Goal: Task Accomplishment & Management: Use online tool/utility

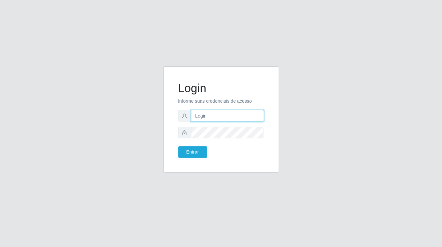
click at [217, 111] on input "text" at bounding box center [227, 116] width 73 height 12
type input "[PERSON_NAME]"
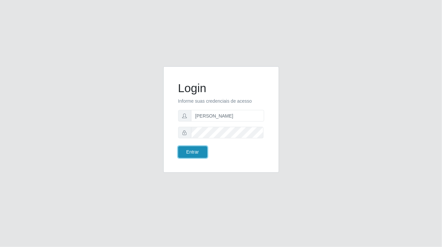
click at [183, 150] on button "Entrar" at bounding box center [192, 152] width 29 height 12
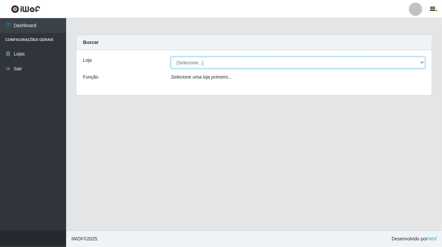
click at [191, 65] on select "[Selecione...] Ideal - Conceição" at bounding box center [298, 63] width 254 height 12
select select "231"
click at [171, 57] on select "[Selecione...] Ideal - Conceição" at bounding box center [298, 63] width 254 height 12
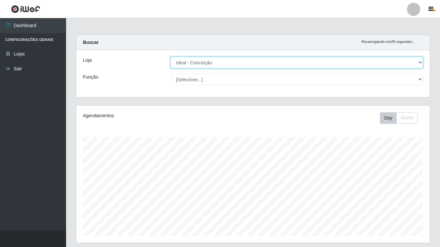
scroll to position [137, 353]
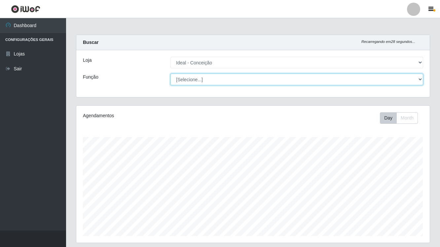
drag, startPoint x: 188, startPoint y: 67, endPoint x: 188, endPoint y: 79, distance: 11.9
click at [188, 79] on select "[Selecione...] ASG ASG + ASG ++ Auxiliar de Estacionamento Auxiliar de Estacion…" at bounding box center [296, 80] width 253 height 12
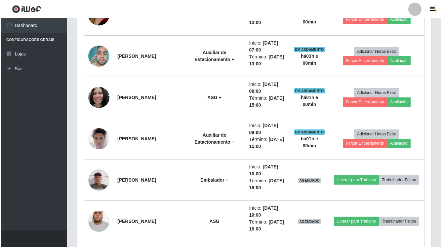
scroll to position [339, 0]
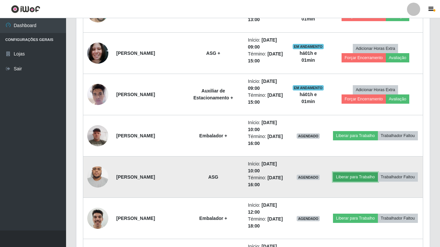
click at [353, 180] on button "Liberar para Trabalho" at bounding box center [355, 176] width 45 height 9
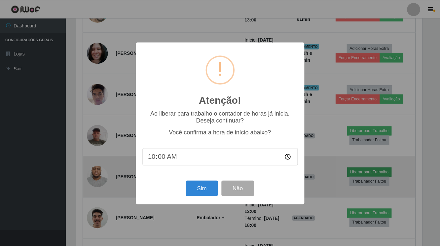
scroll to position [137, 347]
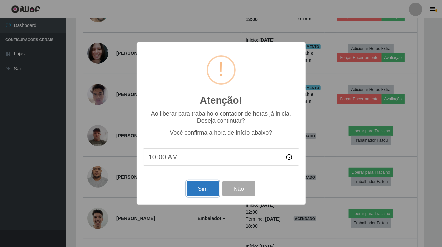
click at [208, 192] on button "Sim" at bounding box center [203, 189] width 32 height 16
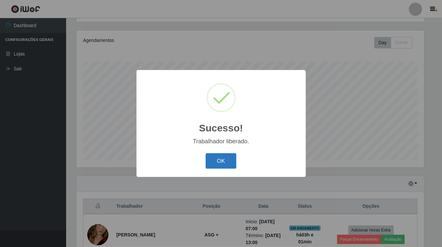
click at [214, 168] on button "OK" at bounding box center [220, 161] width 31 height 16
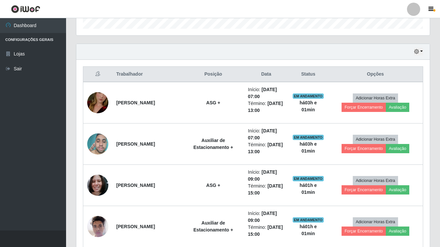
scroll to position [295, 0]
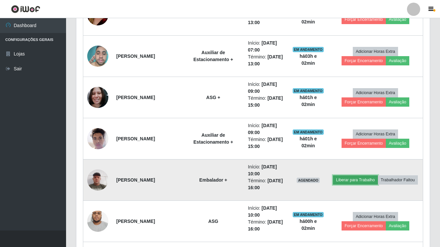
click at [353, 182] on button "Liberar para Trabalho" at bounding box center [355, 179] width 45 height 9
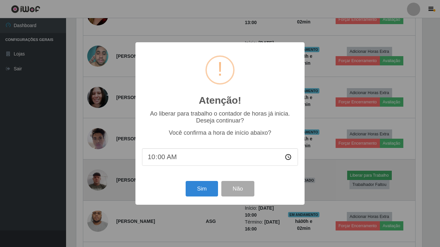
scroll to position [137, 347]
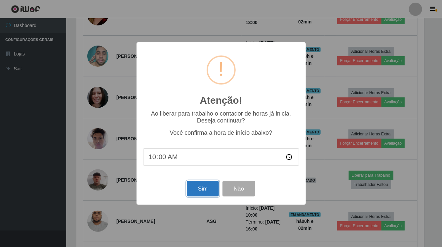
click at [201, 187] on button "Sim" at bounding box center [203, 189] width 32 height 16
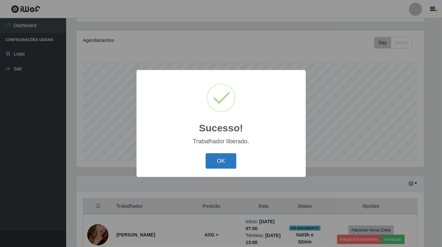
click at [221, 159] on button "OK" at bounding box center [220, 161] width 31 height 16
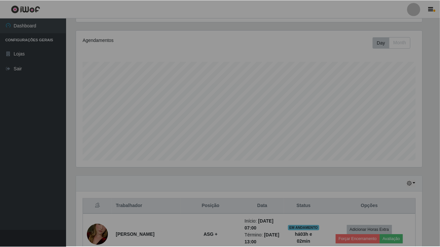
scroll to position [137, 353]
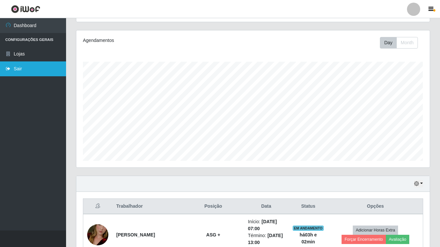
click at [24, 65] on link "Sair" at bounding box center [33, 68] width 66 height 15
